Goal: Task Accomplishment & Management: Manage account settings

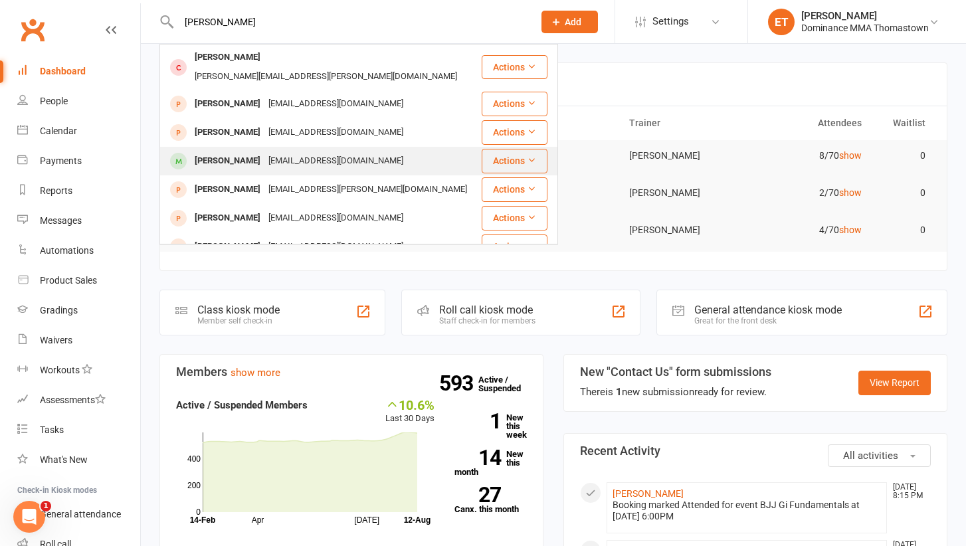
type input "[PERSON_NAME]"
click at [264, 151] on div "[EMAIL_ADDRESS][DOMAIN_NAME]" at bounding box center [335, 160] width 143 height 19
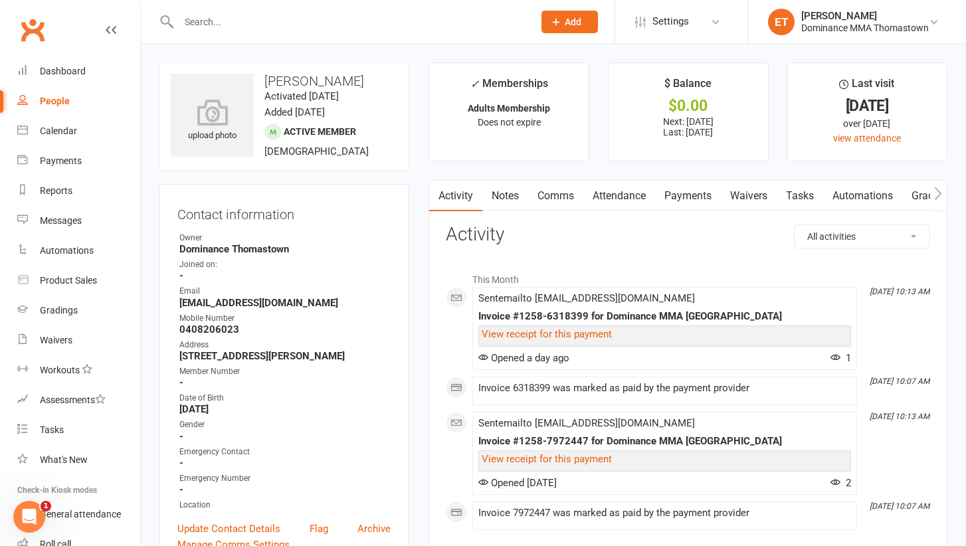
click at [688, 200] on link "Payments" at bounding box center [688, 196] width 66 height 31
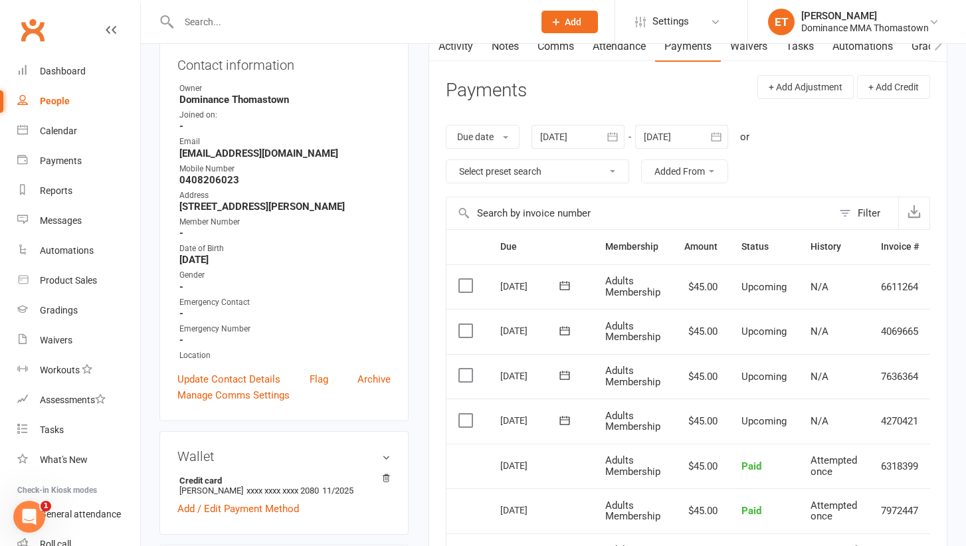
scroll to position [150, 0]
click at [575, 133] on div at bounding box center [578, 136] width 93 height 24
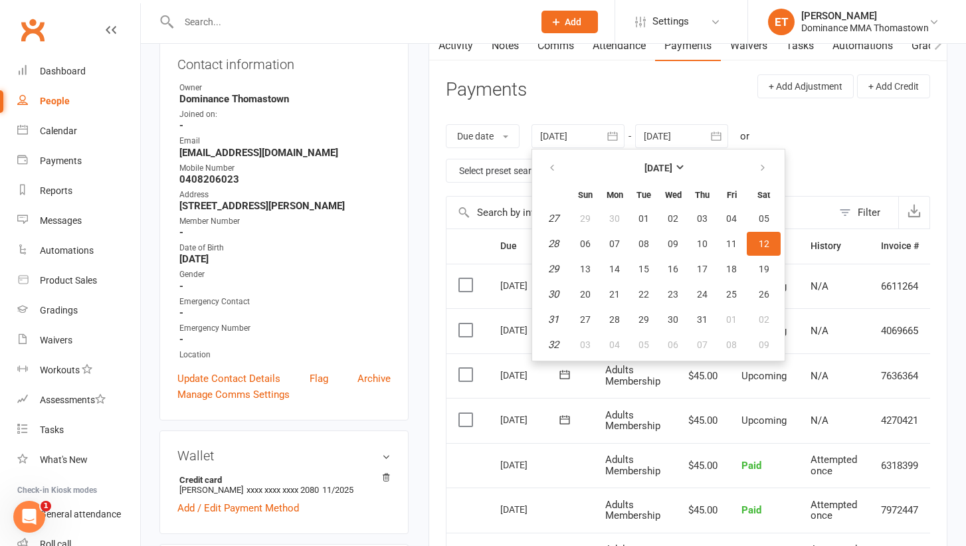
click at [540, 159] on th at bounding box center [553, 167] width 34 height 29
click at [672, 170] on strong "[DATE]" at bounding box center [658, 168] width 28 height 11
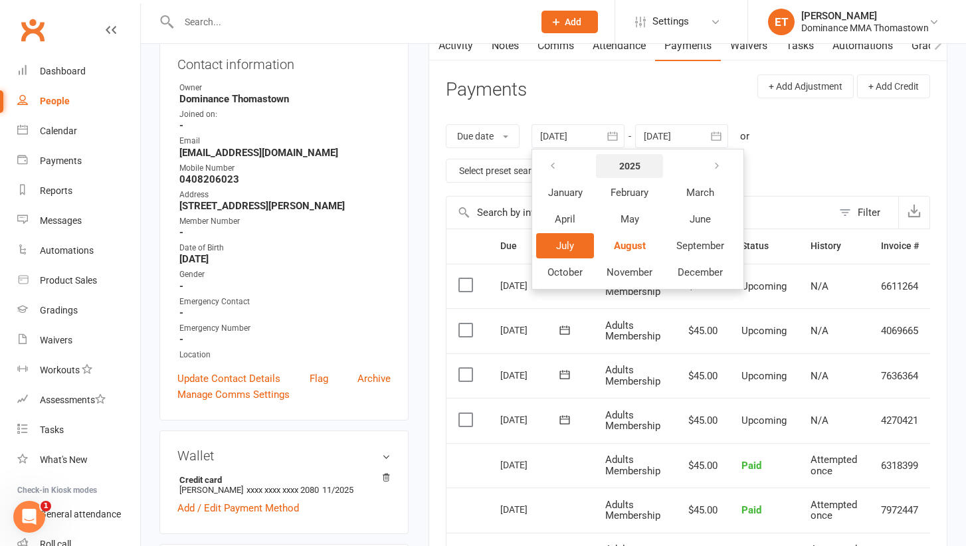
click at [623, 161] on strong "2025" at bounding box center [629, 166] width 21 height 11
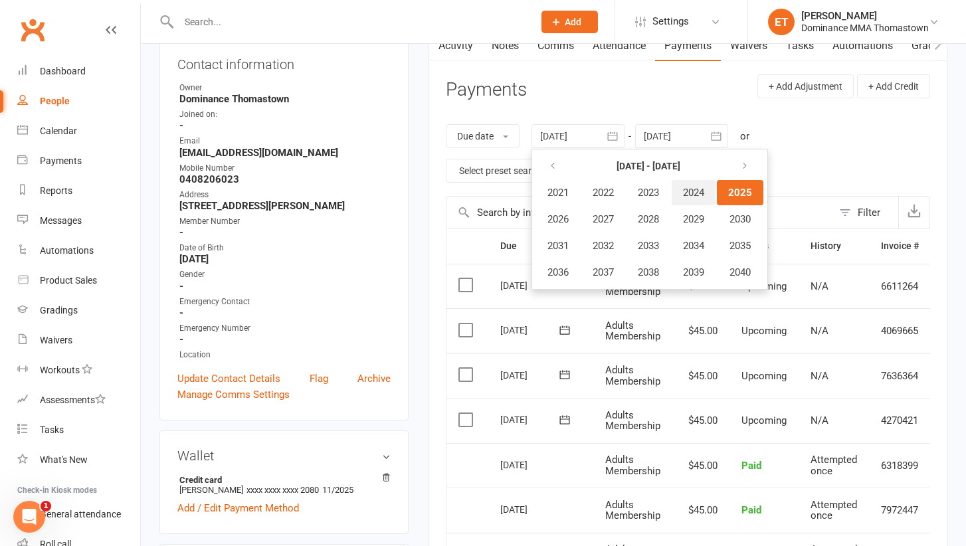
click at [712, 183] on button "2024" at bounding box center [694, 192] width 44 height 25
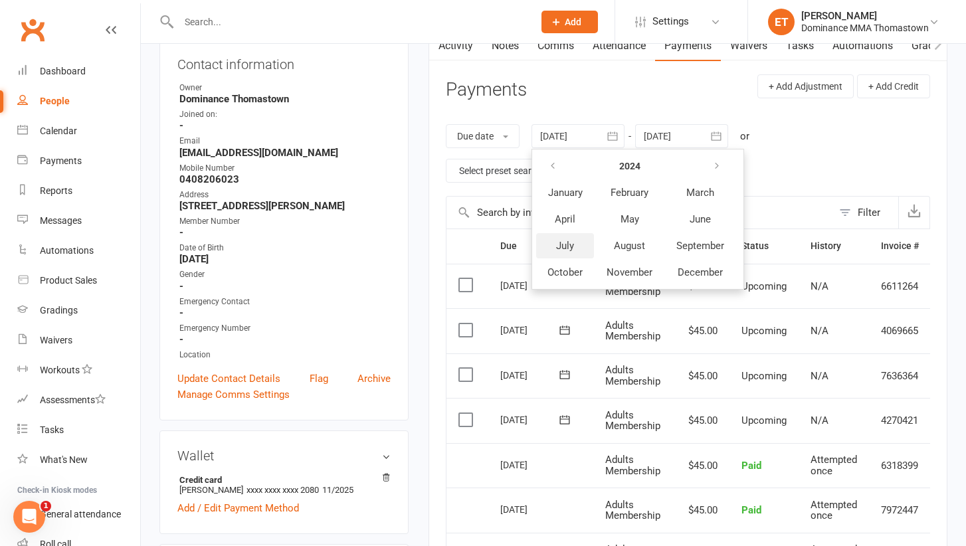
click at [587, 244] on button "July" at bounding box center [565, 245] width 58 height 25
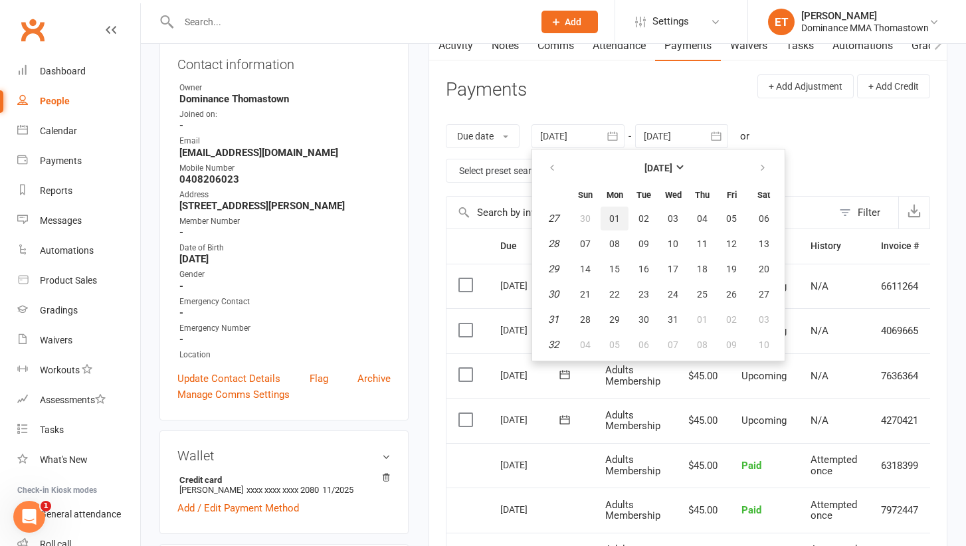
click at [623, 218] on button "01" at bounding box center [615, 219] width 28 height 24
type input "[DATE]"
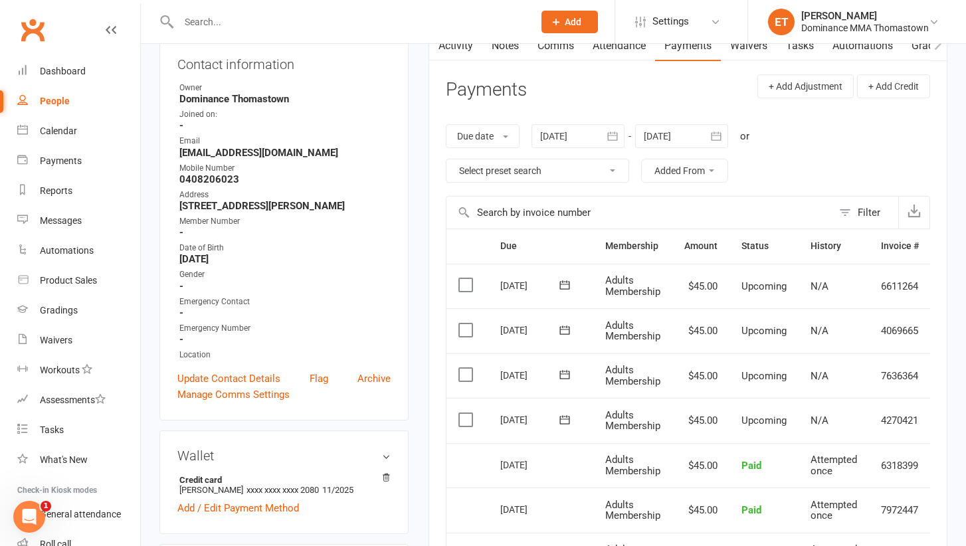
click at [661, 132] on div at bounding box center [681, 136] width 93 height 24
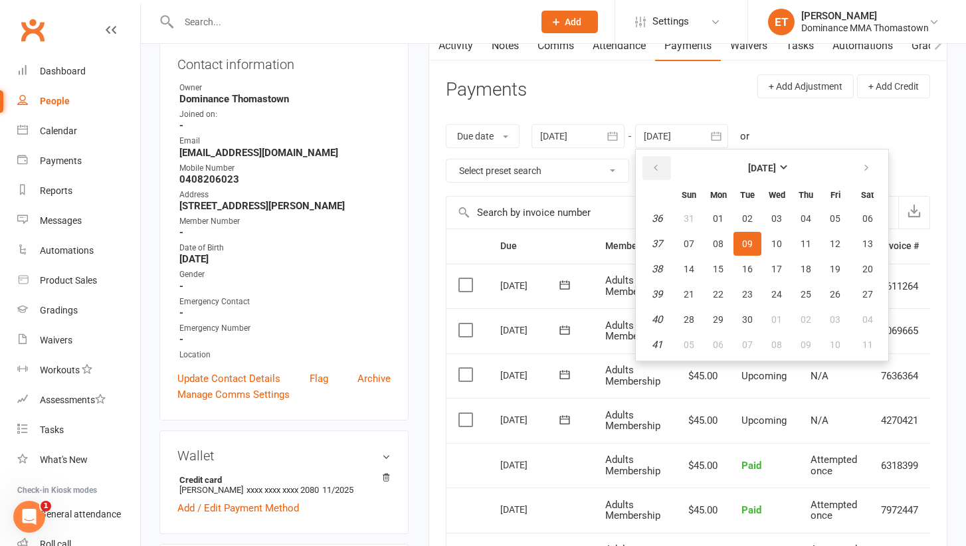
click at [666, 162] on button "button" at bounding box center [656, 168] width 29 height 24
click at [724, 214] on span "30" at bounding box center [718, 218] width 11 height 11
type input "[DATE]"
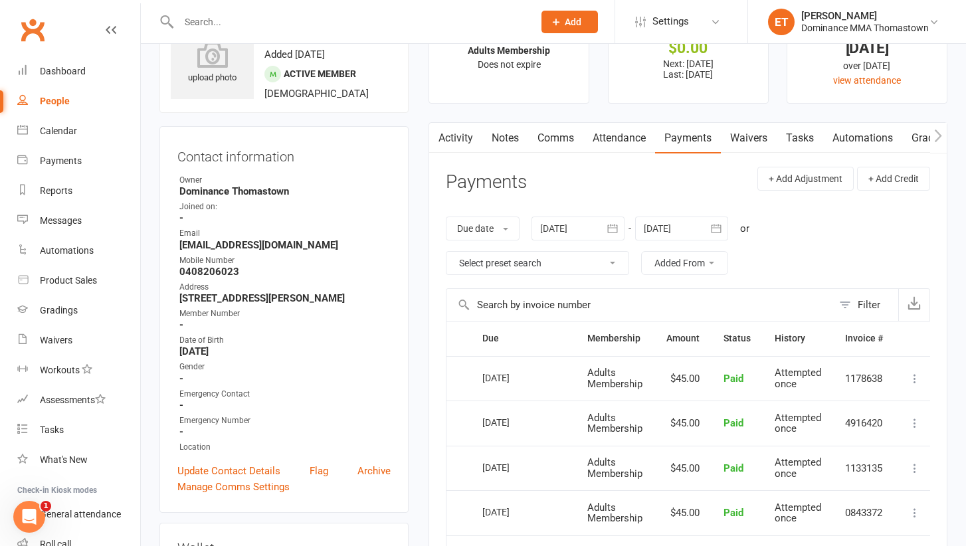
scroll to position [71, 0]
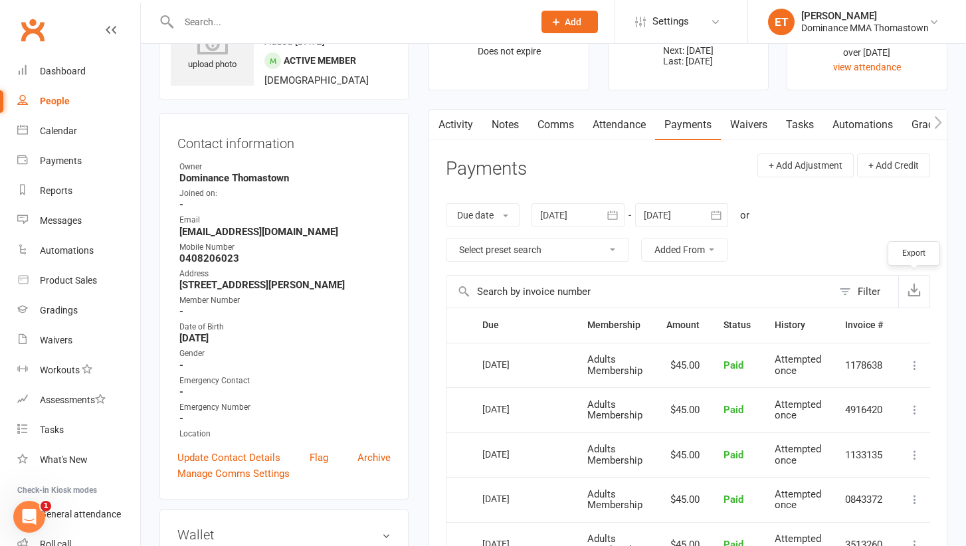
click at [922, 292] on button "button" at bounding box center [913, 292] width 31 height 32
